Goal: Information Seeking & Learning: Learn about a topic

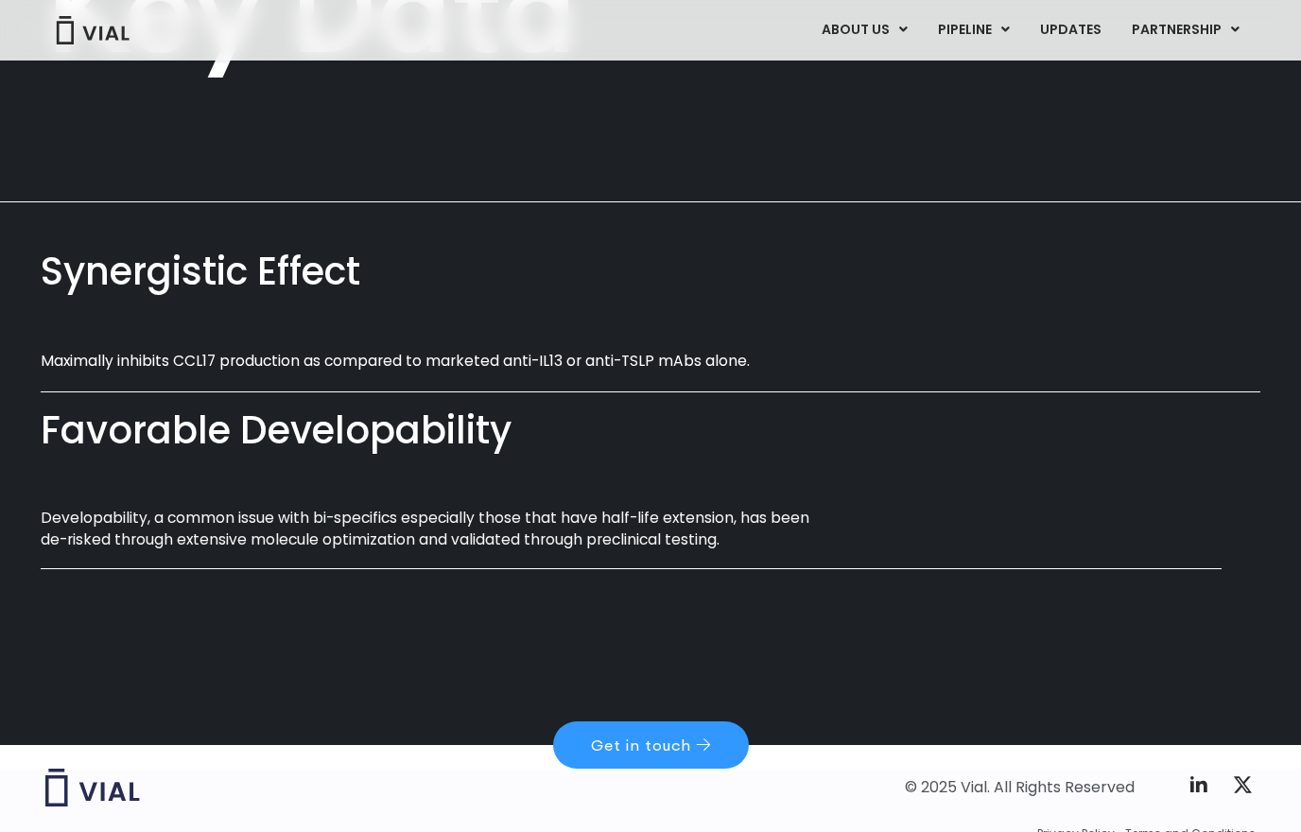
scroll to position [968, 0]
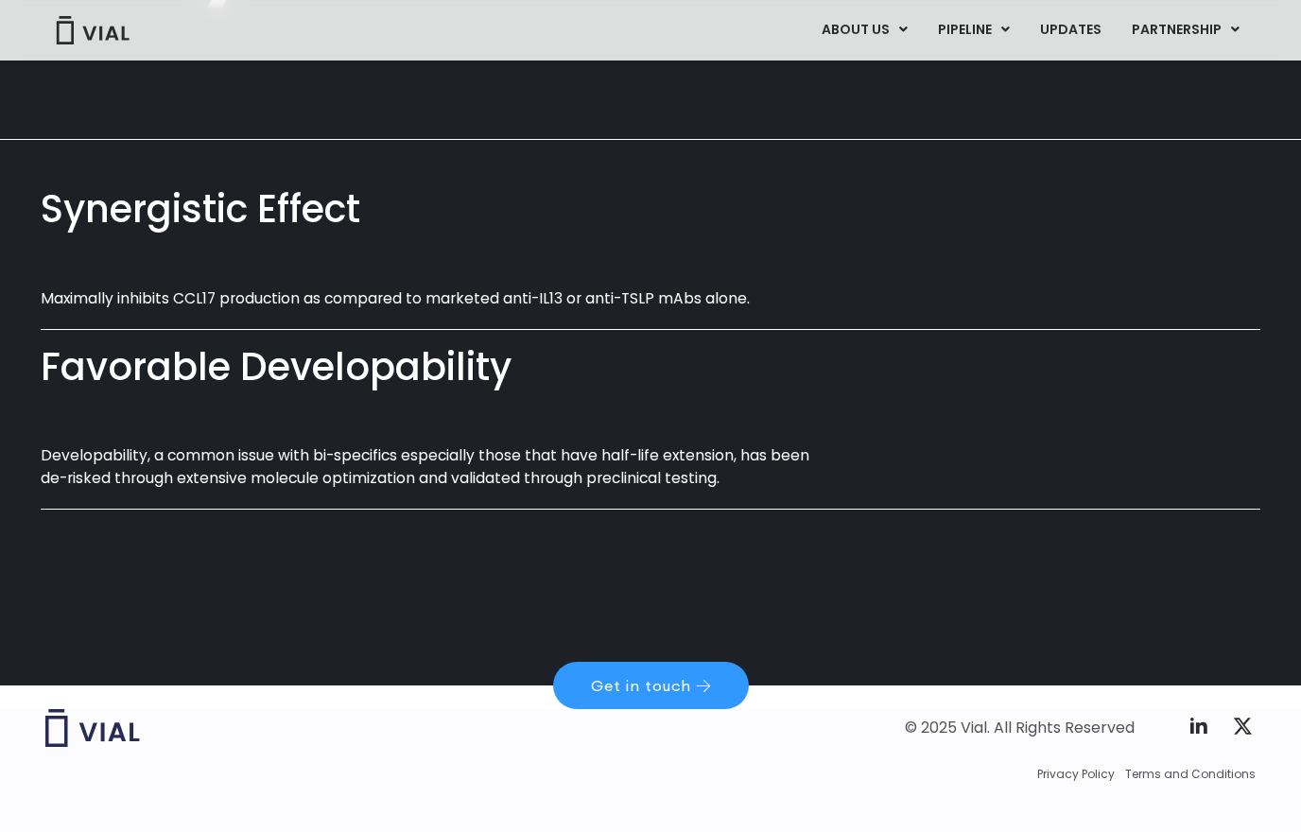
scroll to position [1028, 0]
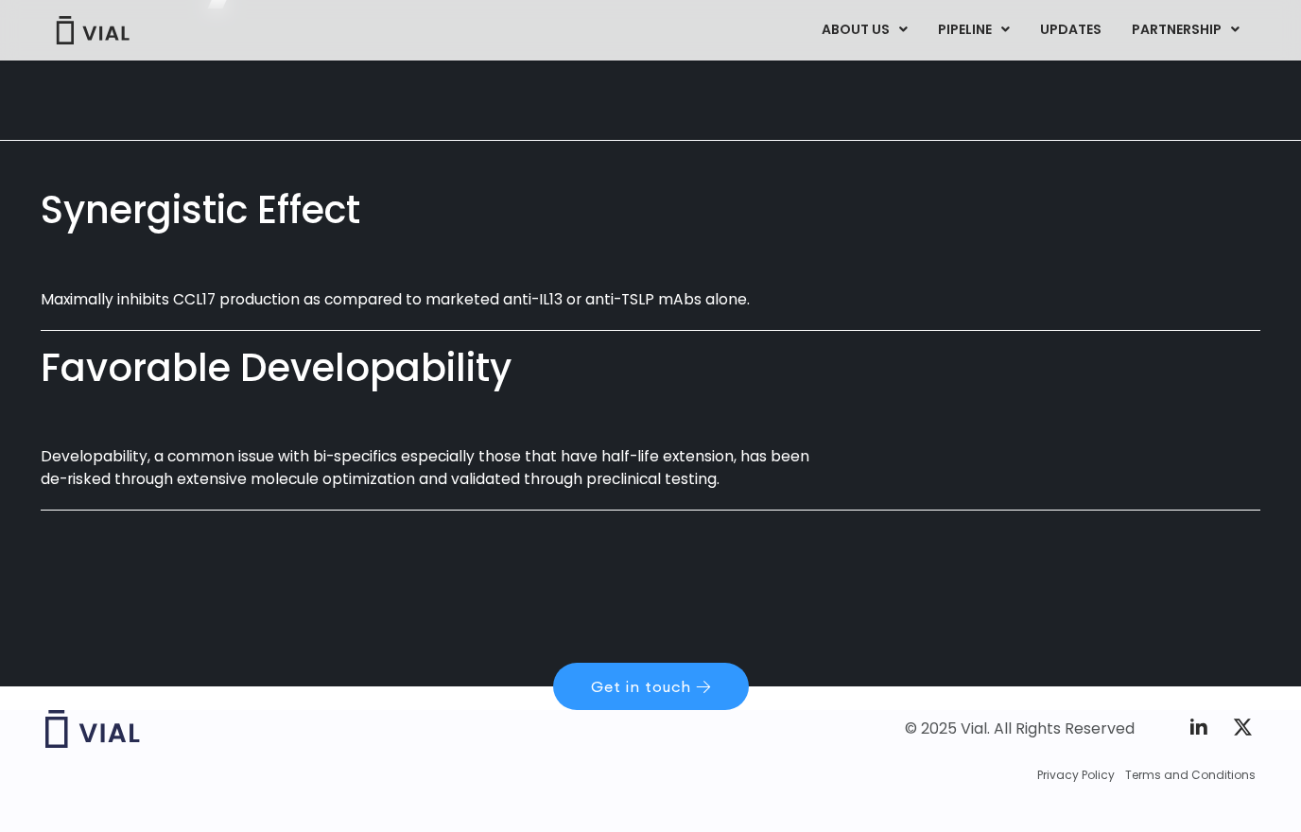
click at [199, 473] on div "Favorable Developability Developability, a common issue with bi-specifics espec…" at bounding box center [651, 436] width 1220 height 181
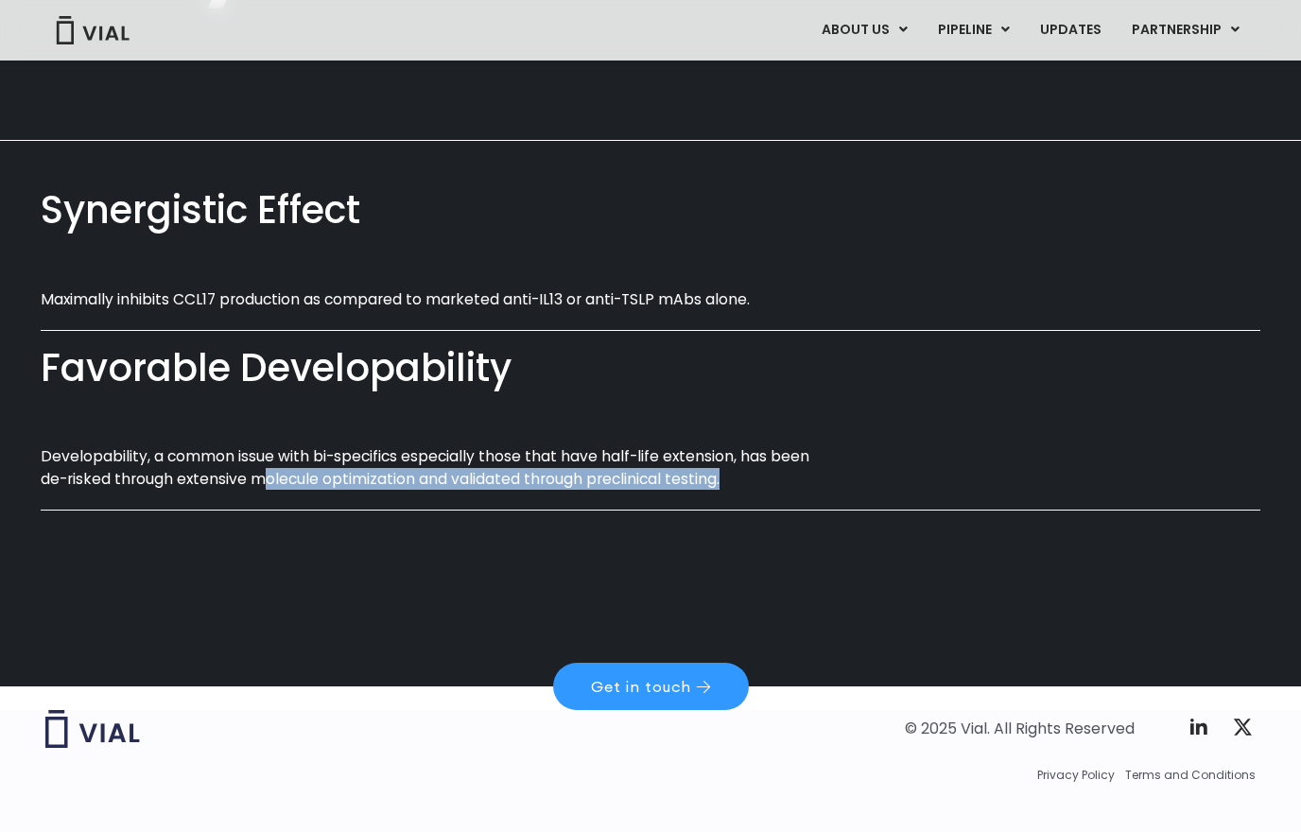
drag, startPoint x: 265, startPoint y: 453, endPoint x: 706, endPoint y: 493, distance: 442.5
click at [706, 493] on div "Favorable Developability Developability, a common issue with bi-specifics espec…" at bounding box center [651, 436] width 1220 height 181
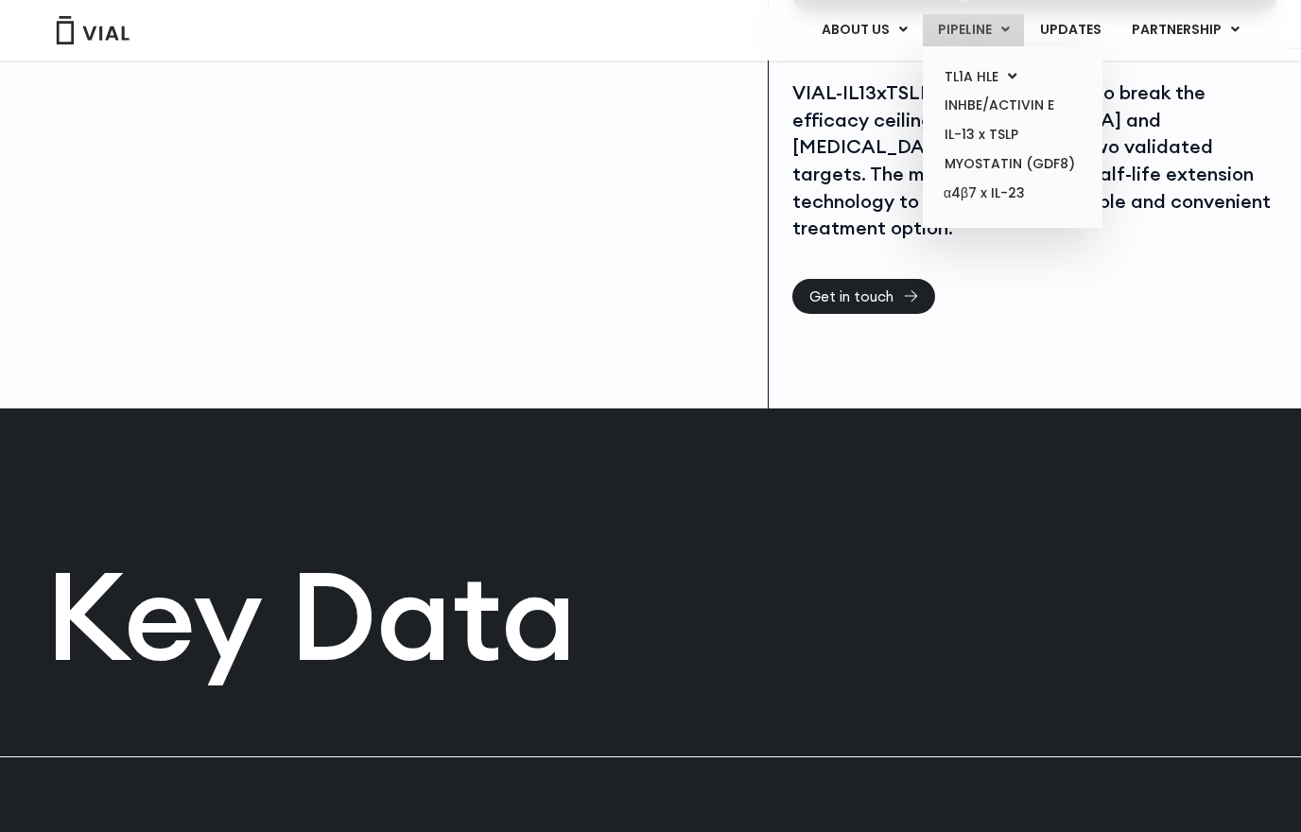
click at [964, 31] on link "PIPELINE" at bounding box center [973, 30] width 101 height 32
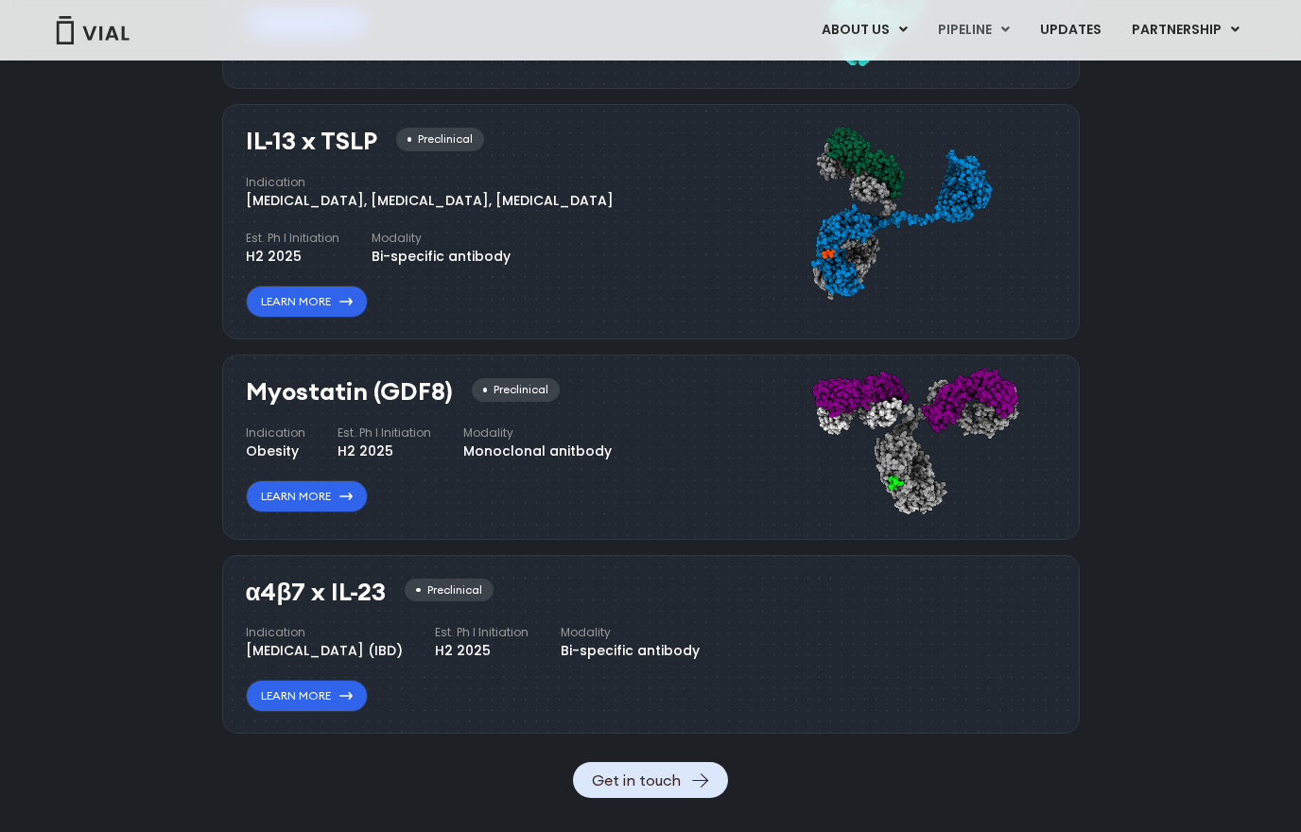
scroll to position [1849, 0]
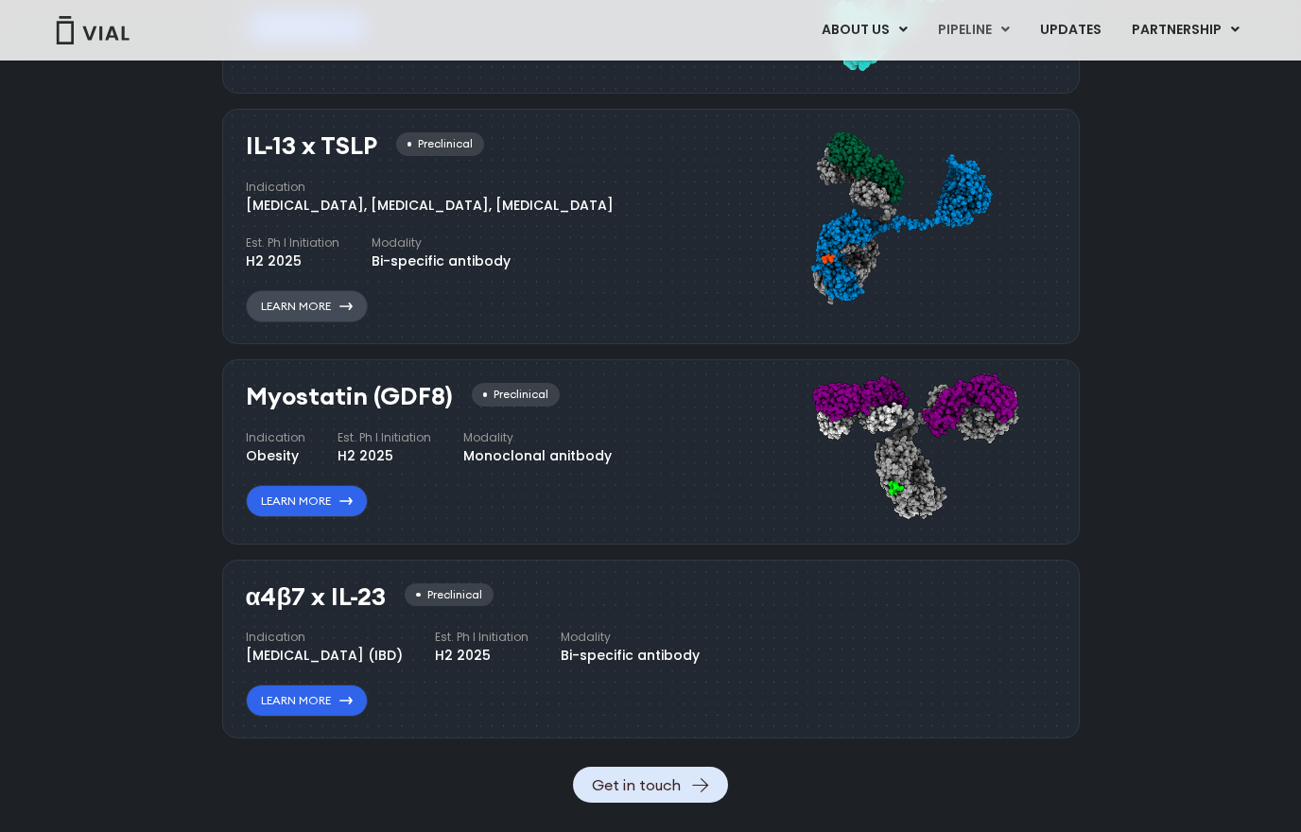
click at [275, 306] on link "Learn More" at bounding box center [307, 306] width 122 height 32
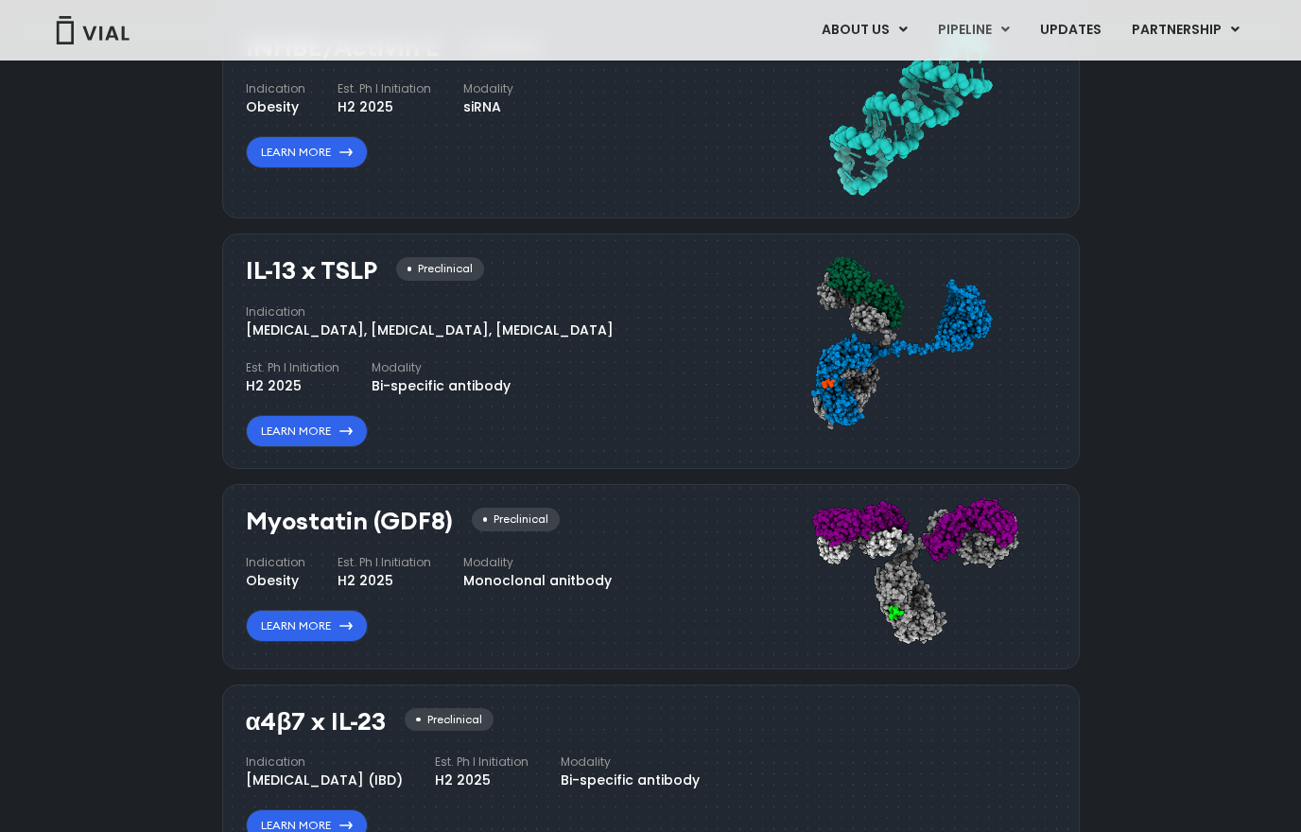
scroll to position [1685, 0]
